Goal: Task Accomplishment & Management: Use online tool/utility

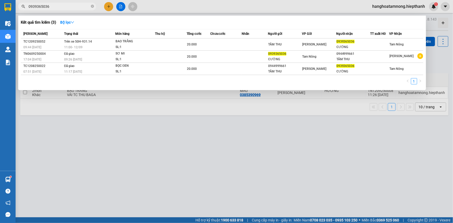
click at [75, 5] on input "0939365036" at bounding box center [59, 7] width 61 height 6
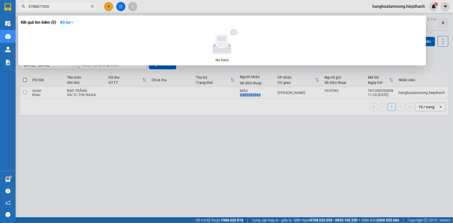
type input "0788877030"
click at [296, 148] on div at bounding box center [226, 111] width 453 height 223
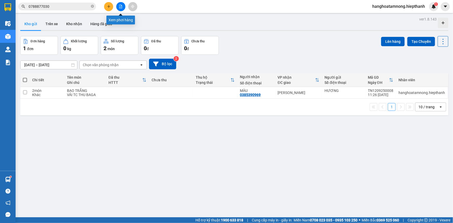
click at [120, 8] on icon "file-add" at bounding box center [120, 7] width 3 height 4
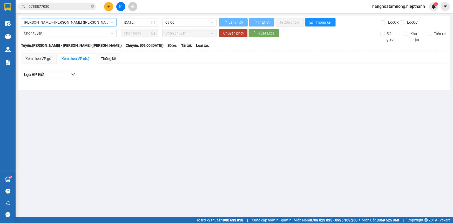
click at [63, 22] on span "[PERSON_NAME] - [PERSON_NAME] ([PERSON_NAME])" at bounding box center [69, 22] width 90 height 8
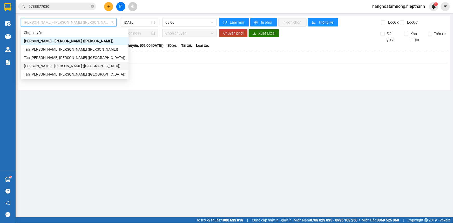
click at [41, 62] on div "[PERSON_NAME] - [PERSON_NAME] ([GEOGRAPHIC_DATA])" at bounding box center [75, 66] width 108 height 8
type input "[DATE]"
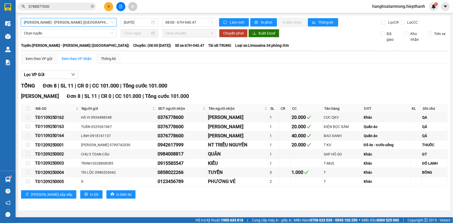
click at [105, 22] on span "[PERSON_NAME] - [PERSON_NAME] ([GEOGRAPHIC_DATA])" at bounding box center [69, 22] width 90 height 8
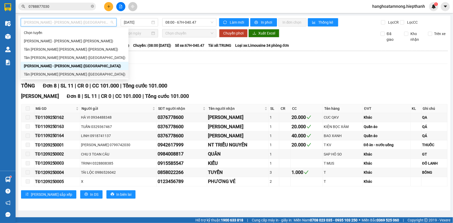
click at [26, 74] on div "Tân [PERSON_NAME] [PERSON_NAME] ([GEOGRAPHIC_DATA])" at bounding box center [75, 74] width 102 height 6
type input "[DATE]"
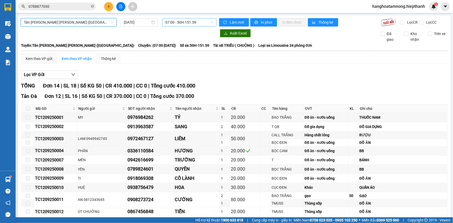
click at [166, 23] on span "07:00 - 50H-151.59" at bounding box center [189, 22] width 48 height 8
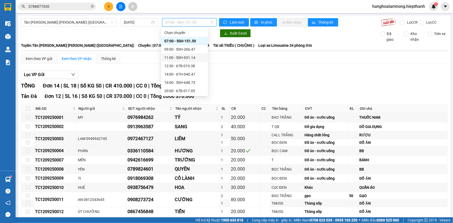
click at [171, 57] on div "11:00 - 50H-931.14" at bounding box center [184, 58] width 41 height 6
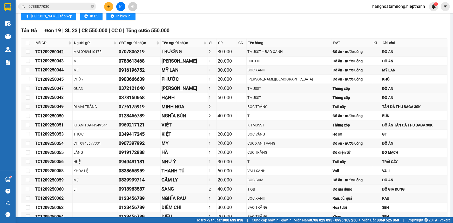
scroll to position [220, 0]
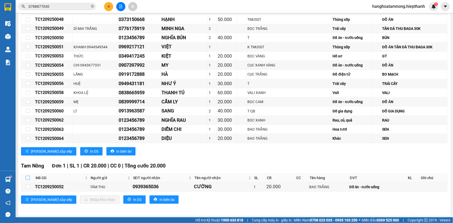
click at [27, 177] on input "checkbox" at bounding box center [28, 178] width 4 height 4
checkbox input "true"
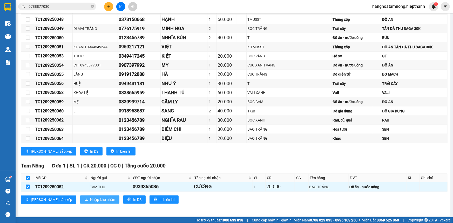
click at [90, 198] on span "Nhập kho nhận" at bounding box center [102, 200] width 25 height 6
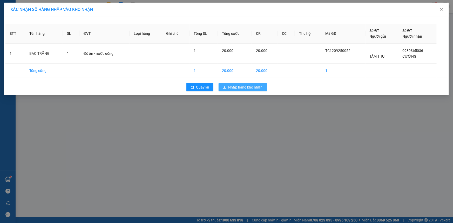
click at [254, 88] on span "Nhập hàng kho nhận" at bounding box center [246, 87] width 34 height 6
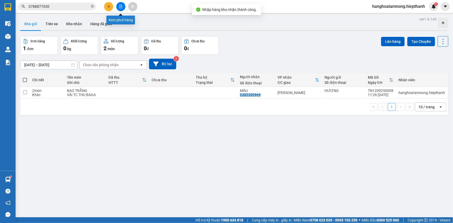
click at [121, 9] on button at bounding box center [120, 6] width 9 height 9
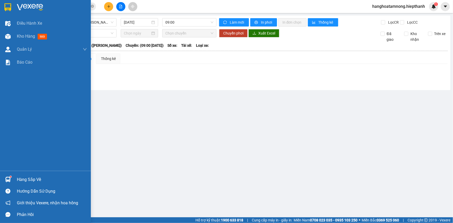
click at [24, 4] on img at bounding box center [30, 7] width 26 height 8
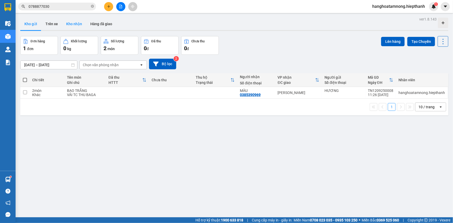
click at [76, 24] on button "Kho nhận" at bounding box center [74, 24] width 24 height 12
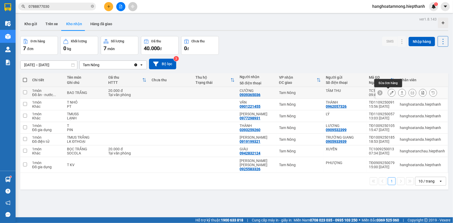
click at [391, 93] on button at bounding box center [391, 92] width 7 height 9
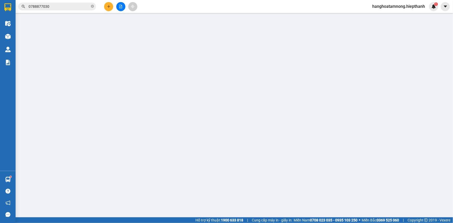
type input "TÂM THU"
type input "0939365036"
type input "CƯỜNG"
type input "20.000"
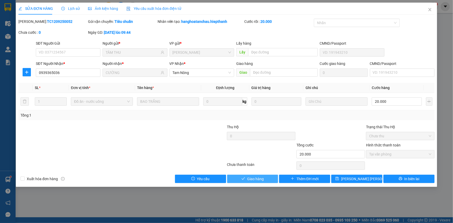
click at [247, 180] on span "Giao hàng" at bounding box center [255, 179] width 17 height 6
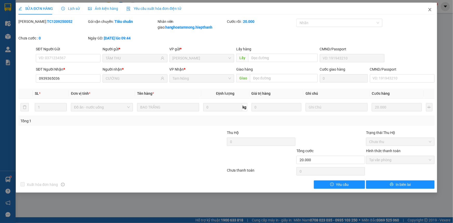
click at [427, 9] on span "Close" at bounding box center [430, 10] width 15 height 15
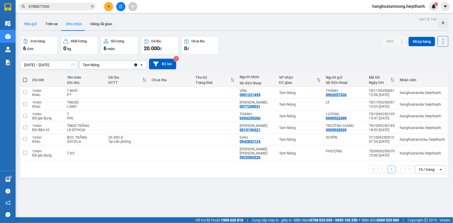
click at [32, 23] on button "Kho gửi" at bounding box center [30, 24] width 21 height 12
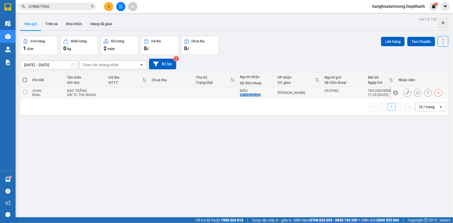
click at [202, 95] on td at bounding box center [215, 93] width 44 height 12
checkbox input "true"
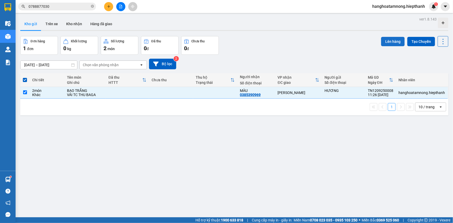
click at [389, 39] on button "Lên hàng" at bounding box center [393, 41] width 24 height 9
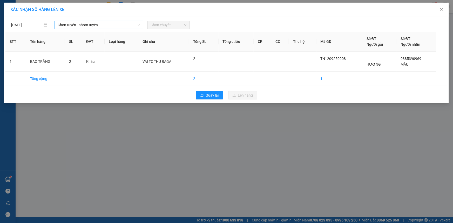
click at [81, 25] on span "Chọn tuyến - nhóm tuyến" at bounding box center [99, 25] width 83 height 8
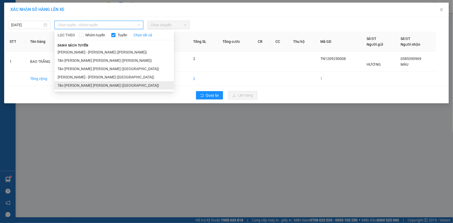
click at [71, 85] on li "Tân [PERSON_NAME] [PERSON_NAME] ([GEOGRAPHIC_DATA])" at bounding box center [114, 85] width 119 height 8
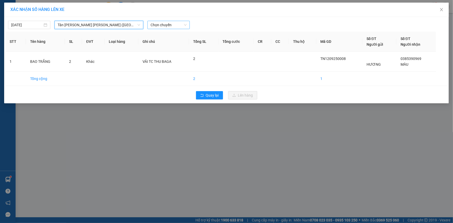
click at [158, 25] on span "Chọn chuyến" at bounding box center [169, 25] width 36 height 8
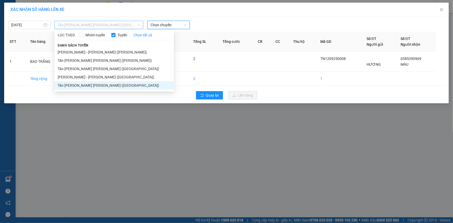
click at [72, 26] on span "Tân [PERSON_NAME] [PERSON_NAME] ([GEOGRAPHIC_DATA])" at bounding box center [99, 25] width 83 height 8
click at [62, 53] on li "[PERSON_NAME] - [PERSON_NAME] ([PERSON_NAME])" at bounding box center [114, 52] width 119 height 8
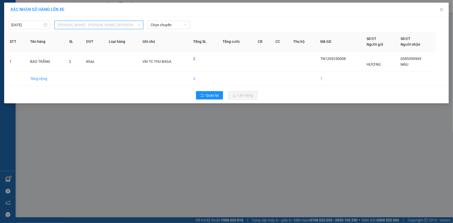
click at [78, 26] on span "[PERSON_NAME] - [PERSON_NAME] ([PERSON_NAME])" at bounding box center [99, 25] width 83 height 8
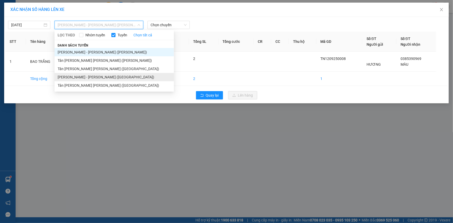
click at [83, 78] on li "[PERSON_NAME] - [PERSON_NAME] ([GEOGRAPHIC_DATA])" at bounding box center [114, 77] width 119 height 8
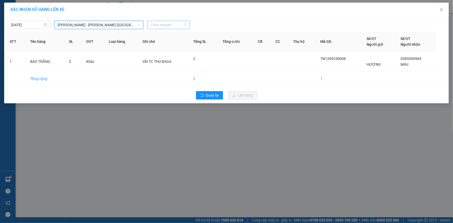
click at [174, 27] on span "Chọn chuyến" at bounding box center [169, 25] width 36 height 8
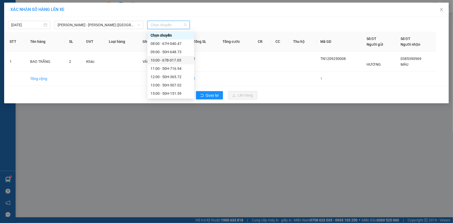
click at [160, 61] on div "10:00 - 67B-017.05" at bounding box center [171, 60] width 41 height 6
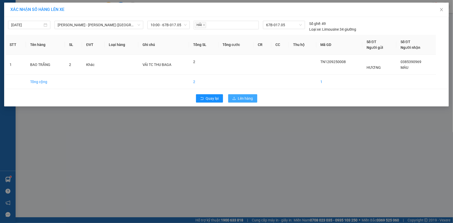
click at [241, 99] on span "Lên hàng" at bounding box center [245, 99] width 15 height 6
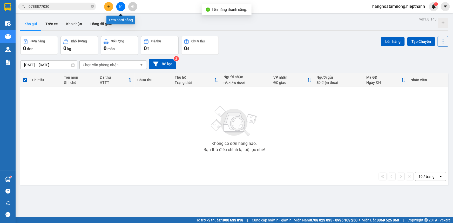
click at [120, 5] on icon "file-add" at bounding box center [121, 7] width 4 height 4
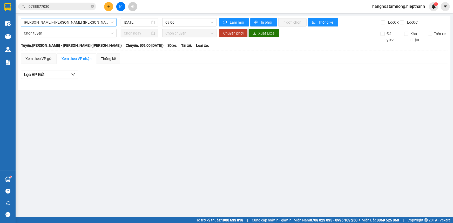
click at [89, 24] on span "[PERSON_NAME] - [PERSON_NAME] ([PERSON_NAME])" at bounding box center [69, 22] width 90 height 8
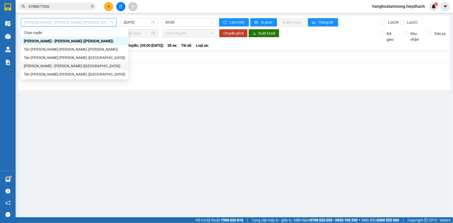
click at [40, 67] on div "[PERSON_NAME] - [PERSON_NAME] ([GEOGRAPHIC_DATA])" at bounding box center [75, 66] width 102 height 6
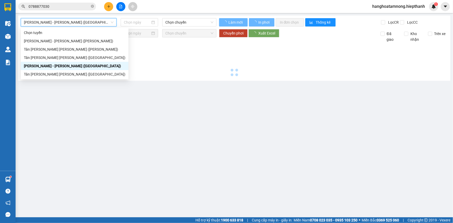
type input "[DATE]"
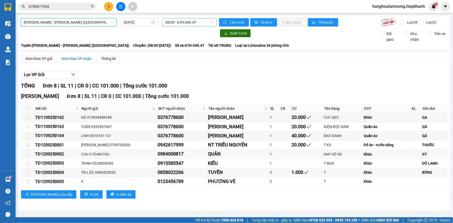
click at [177, 25] on span "08:00 - 67H-040.47" at bounding box center [189, 22] width 48 height 8
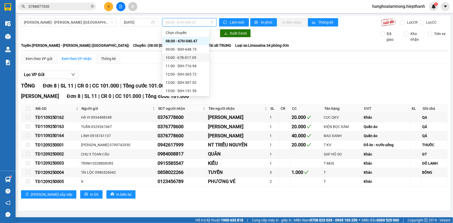
click at [173, 57] on div "10:00 - 67B-017.05" at bounding box center [186, 58] width 41 height 6
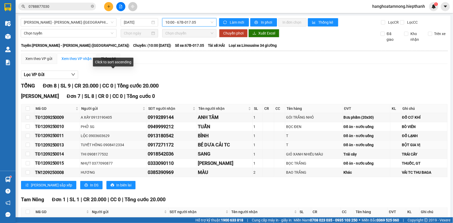
scroll to position [34, 0]
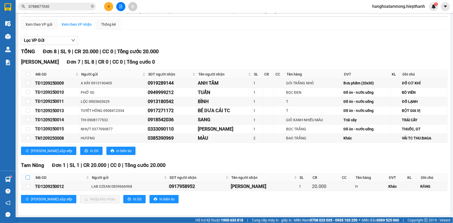
click at [26, 178] on input "checkbox" at bounding box center [28, 178] width 4 height 4
checkbox input "true"
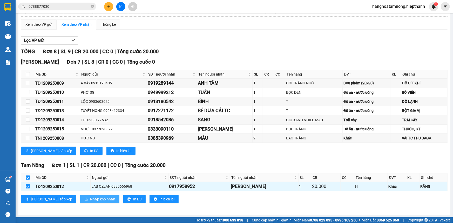
click at [90, 198] on span "Nhập kho nhận" at bounding box center [102, 199] width 25 height 6
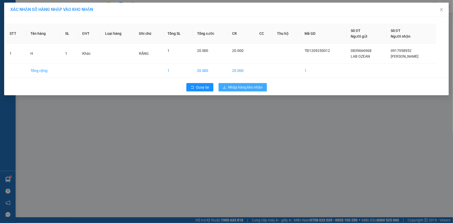
click at [243, 87] on span "Nhập hàng kho nhận" at bounding box center [246, 87] width 34 height 6
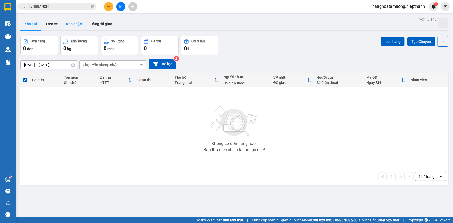
click at [82, 22] on button "Kho nhận" at bounding box center [74, 24] width 24 height 12
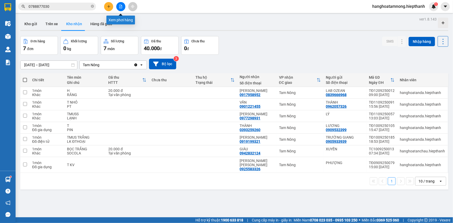
click at [122, 5] on icon "file-add" at bounding box center [120, 7] width 3 height 4
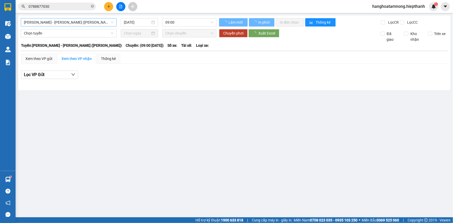
click at [72, 22] on span "[PERSON_NAME] - [PERSON_NAME] ([PERSON_NAME])" at bounding box center [69, 22] width 90 height 8
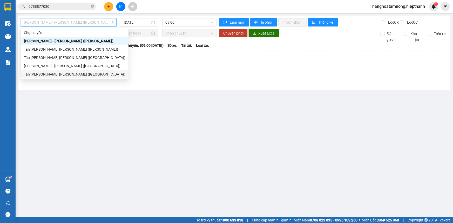
click at [41, 74] on div "Tân [PERSON_NAME] [PERSON_NAME] ([GEOGRAPHIC_DATA])" at bounding box center [75, 74] width 102 height 6
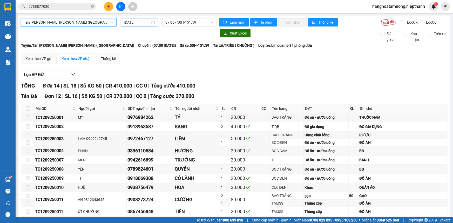
click at [142, 23] on input "[DATE]" at bounding box center [137, 22] width 26 height 6
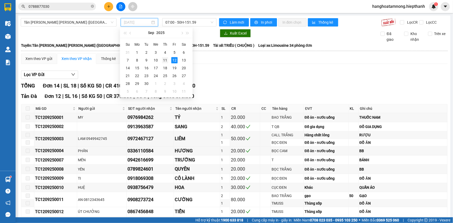
click at [167, 61] on div "11" at bounding box center [165, 60] width 6 height 6
type input "[DATE]"
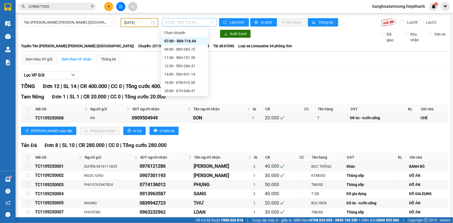
click at [173, 19] on span "07:00 - 50H-716.94" at bounding box center [189, 22] width 48 height 8
click at [173, 89] on div "20:00 - 67H-040.47" at bounding box center [184, 91] width 41 height 6
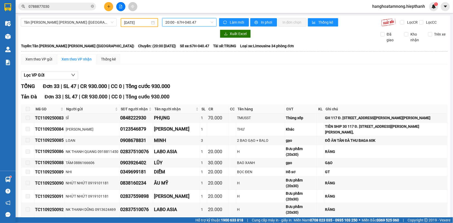
click at [182, 22] on span "20:00 - 67H-040.47" at bounding box center [189, 22] width 48 height 8
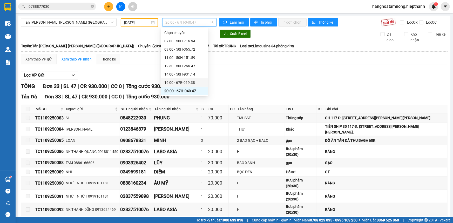
scroll to position [23, 0]
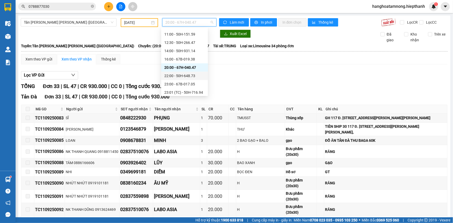
click at [170, 76] on div "22:00 - 50H-648.73" at bounding box center [184, 76] width 41 height 6
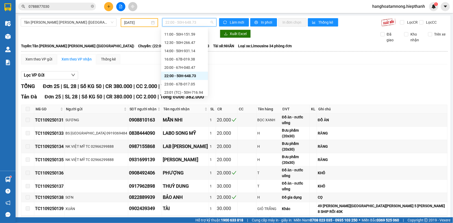
click at [179, 22] on span "22:00 - 50H-648.73" at bounding box center [189, 22] width 48 height 8
click at [173, 66] on div "20:00 - 67H-040.47" at bounding box center [184, 68] width 41 height 6
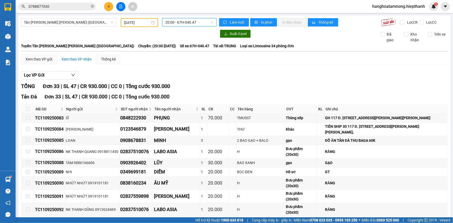
click at [179, 25] on span "20:00 - 67H-040.47" at bounding box center [189, 22] width 48 height 8
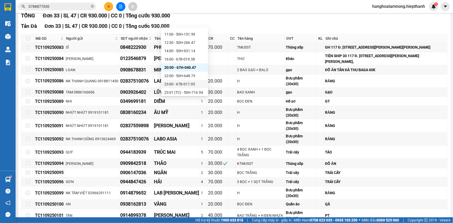
scroll to position [42, 0]
click at [177, 81] on div "23:58 (TC) - 50H-507.02" at bounding box center [184, 83] width 41 height 6
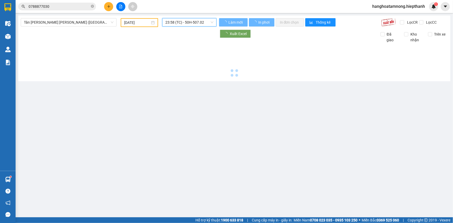
scroll to position [0, 0]
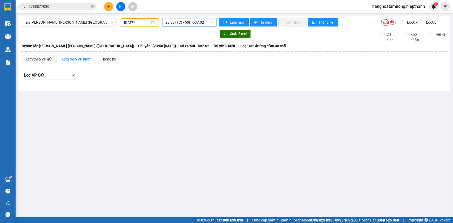
click at [189, 22] on span "23:58 (TC) - 50H-507.02" at bounding box center [189, 22] width 48 height 8
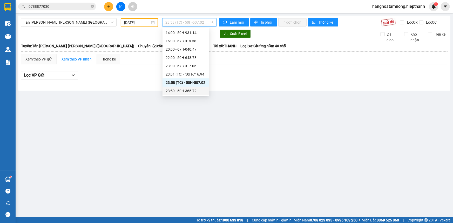
click at [173, 90] on div "23:59 - 50H-365.72" at bounding box center [186, 91] width 41 height 6
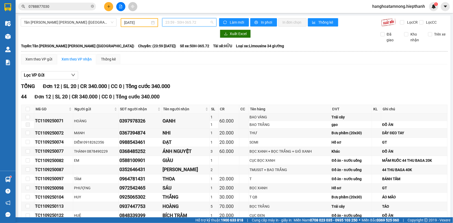
click at [174, 25] on span "23:59 - 50H-365.72" at bounding box center [189, 22] width 48 height 8
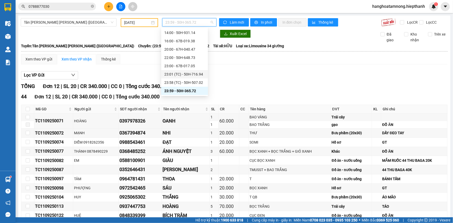
click at [176, 76] on div "23:01 (TC) - 50H-716.94" at bounding box center [184, 74] width 41 height 6
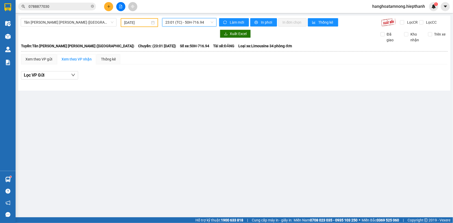
click at [195, 18] on span "23:01 (TC) - 50H-716.94" at bounding box center [189, 22] width 48 height 8
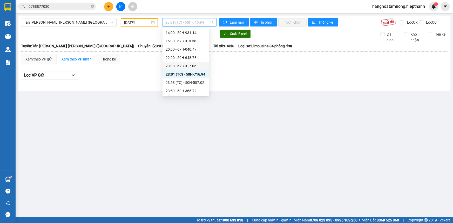
click at [179, 69] on div "23:00 - 67B-017.05" at bounding box center [186, 66] width 47 height 8
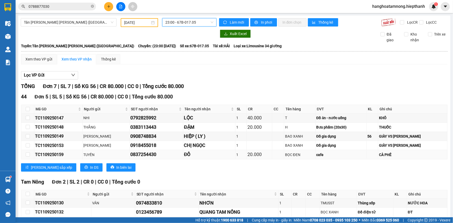
scroll to position [26, 0]
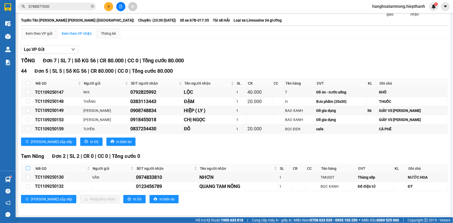
click at [26, 168] on input "checkbox" at bounding box center [28, 168] width 4 height 4
checkbox input "true"
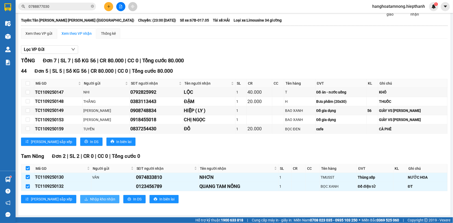
click at [80, 196] on button "Nhập kho nhận" at bounding box center [99, 199] width 39 height 8
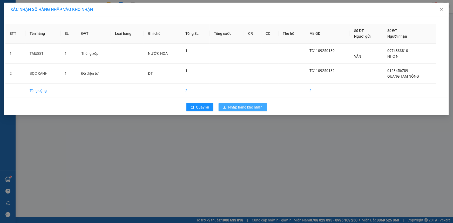
click at [247, 104] on button "Nhập hàng kho nhận" at bounding box center [243, 107] width 48 height 8
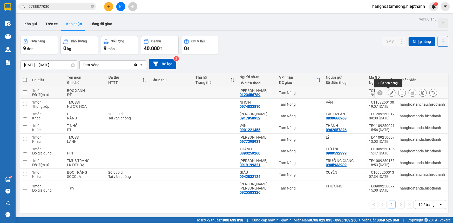
click at [388, 90] on button at bounding box center [391, 92] width 7 height 9
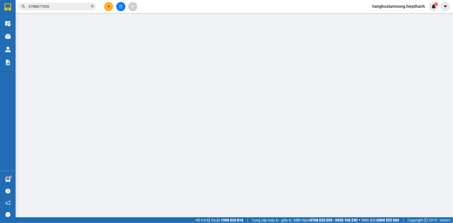
type input "0123456789"
type input "QUANG TAM NÔNG"
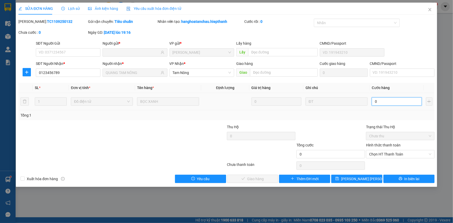
click at [381, 99] on input "0" at bounding box center [397, 101] width 50 height 8
type input "1"
type input "1.000"
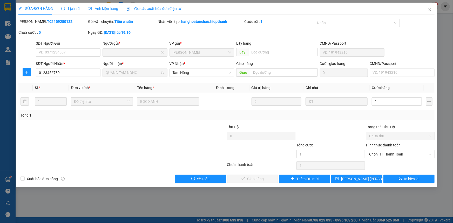
type input "1.000"
click at [337, 123] on div "Total Paid Fee 0 Total UnPaid Fee 0 Cash Collection Total Fee Mã ĐH: TC11092501…" at bounding box center [226, 101] width 416 height 164
click at [387, 154] on span "Chọn HT Thanh Toán" at bounding box center [400, 154] width 62 height 8
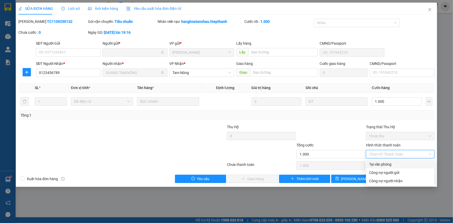
click at [380, 162] on div "Tại văn phòng" at bounding box center [400, 165] width 62 height 6
type input "0"
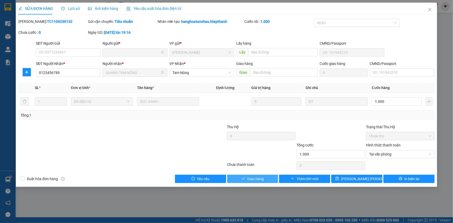
click at [259, 180] on span "Giao hàng" at bounding box center [255, 179] width 17 height 6
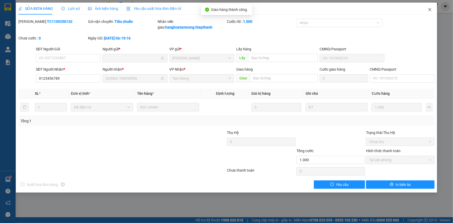
click at [429, 8] on icon "close" at bounding box center [430, 10] width 4 height 4
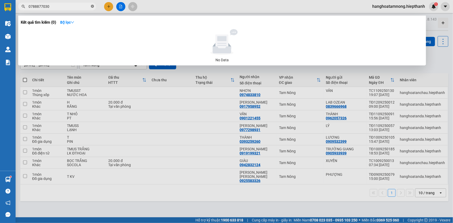
click at [92, 6] on icon "close-circle" at bounding box center [92, 6] width 3 height 3
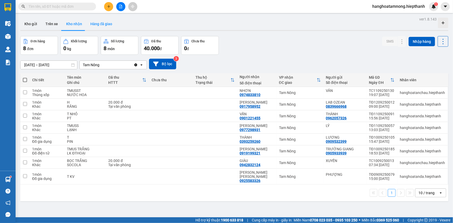
click at [103, 19] on button "Hàng đã giao" at bounding box center [101, 24] width 30 height 12
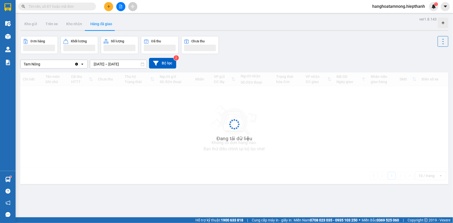
click at [111, 66] on input "[DATE] – [DATE]" at bounding box center [118, 64] width 57 height 8
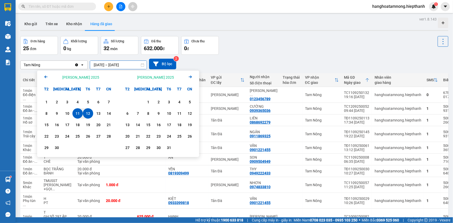
click at [89, 111] on div "12" at bounding box center [87, 113] width 7 height 6
type input "[DATE] – [DATE]"
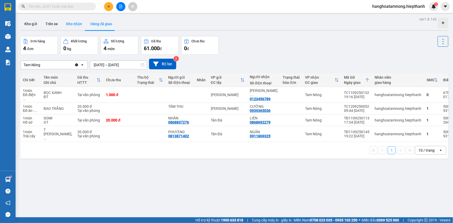
click at [71, 22] on button "Kho nhận" at bounding box center [74, 24] width 24 height 12
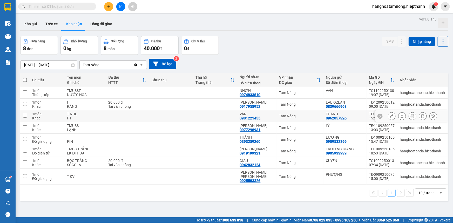
click at [390, 114] on icon at bounding box center [392, 116] width 4 height 4
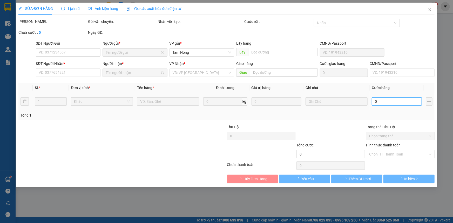
type input "0962057326"
type input "THÀNH"
type input "0901221455"
type input "VẤN"
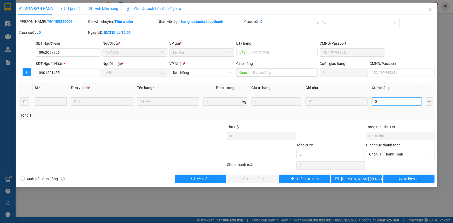
drag, startPoint x: 400, startPoint y: 95, endPoint x: 397, endPoint y: 98, distance: 4.8
click at [400, 96] on td "0" at bounding box center [397, 101] width 54 height 17
click at [391, 100] on input "0" at bounding box center [397, 101] width 50 height 8
type input "2"
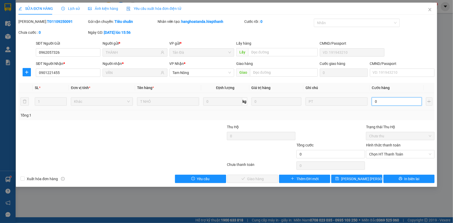
type input "2"
type input "20"
click at [395, 157] on span "Chọn HT Thanh Toán" at bounding box center [400, 154] width 62 height 8
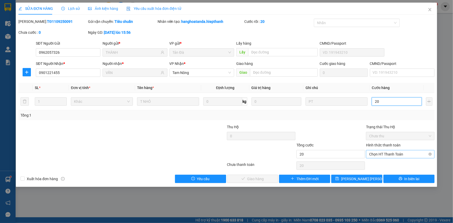
type input "20"
type input "20.000"
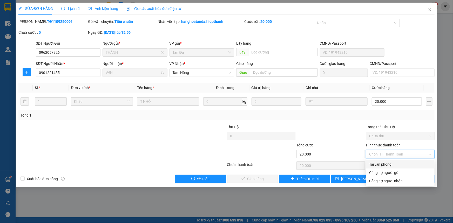
click at [379, 164] on div "Tại văn phòng" at bounding box center [400, 165] width 62 height 6
type input "0"
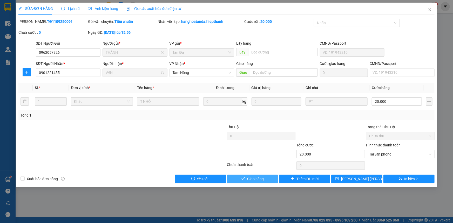
click at [262, 177] on span "Giao hàng" at bounding box center [255, 179] width 17 height 6
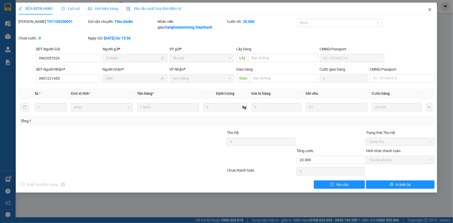
click at [429, 7] on span "Close" at bounding box center [430, 10] width 15 height 15
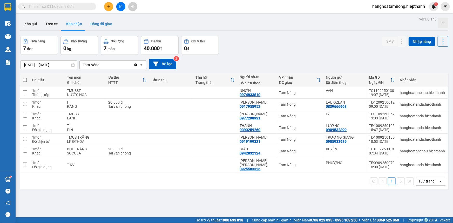
click at [104, 26] on button "Hàng đã giao" at bounding box center [101, 24] width 30 height 12
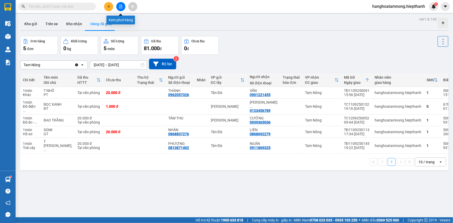
drag, startPoint x: 121, startPoint y: 8, endPoint x: 105, endPoint y: 14, distance: 17.2
click at [119, 9] on button at bounding box center [120, 6] width 9 height 9
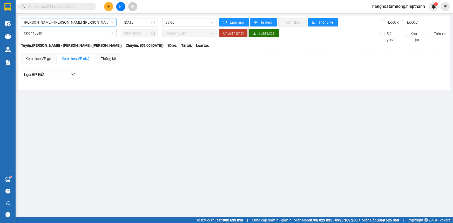
click at [80, 22] on span "[PERSON_NAME] - [PERSON_NAME] ([PERSON_NAME])" at bounding box center [69, 22] width 90 height 8
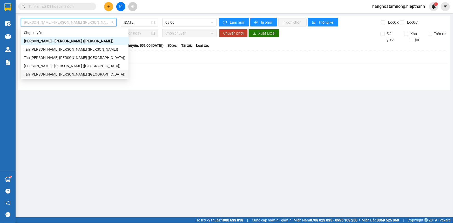
click at [37, 73] on div "Tân [PERSON_NAME] [PERSON_NAME] ([GEOGRAPHIC_DATA])" at bounding box center [75, 74] width 102 height 6
type input "[DATE]"
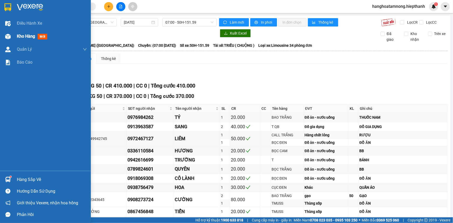
click at [22, 38] on span "Kho hàng" at bounding box center [26, 36] width 18 height 5
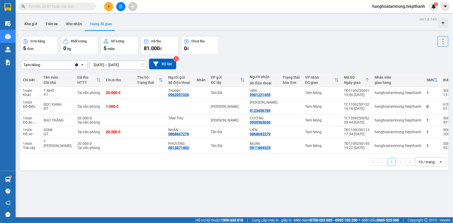
click at [123, 6] on button at bounding box center [120, 6] width 9 height 9
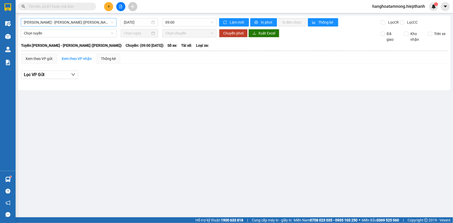
click at [60, 21] on span "[PERSON_NAME] - [PERSON_NAME] ([PERSON_NAME])" at bounding box center [69, 22] width 90 height 8
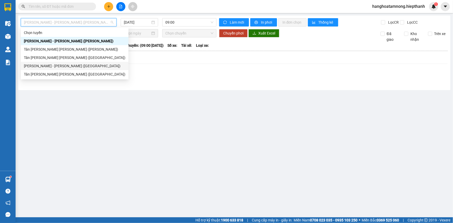
click at [48, 64] on div "[PERSON_NAME] - [PERSON_NAME] ([GEOGRAPHIC_DATA])" at bounding box center [75, 66] width 102 height 6
type input "[DATE]"
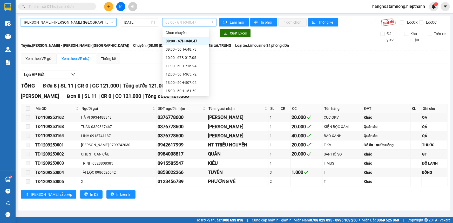
click at [173, 19] on span "08:00 - 67H-040.47" at bounding box center [189, 22] width 48 height 8
click at [177, 64] on div "11:00 - 50H-716.94" at bounding box center [186, 66] width 41 height 6
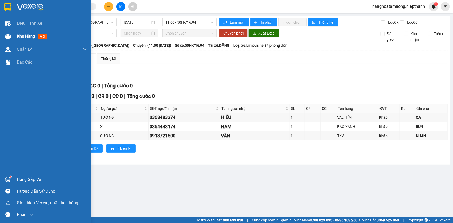
click at [26, 41] on div "Kho hàng mới" at bounding box center [52, 36] width 70 height 13
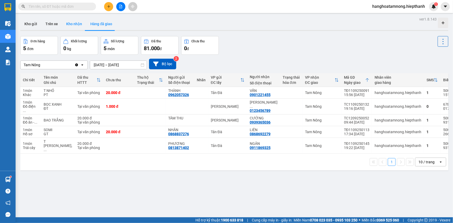
click at [69, 27] on button "Kho nhận" at bounding box center [74, 24] width 24 height 12
